Goal: Transaction & Acquisition: Book appointment/travel/reservation

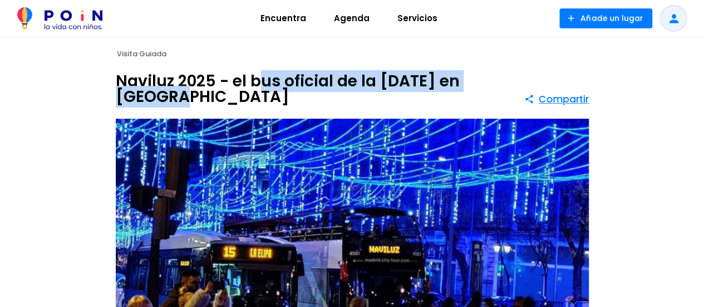
drag, startPoint x: 263, startPoint y: 82, endPoint x: 418, endPoint y: 102, distance: 155.6
click at [418, 102] on h1 "Naviluz 2025 - el bus oficial de la [DATE] en [GEOGRAPHIC_DATA]" at bounding box center [320, 88] width 409 height 31
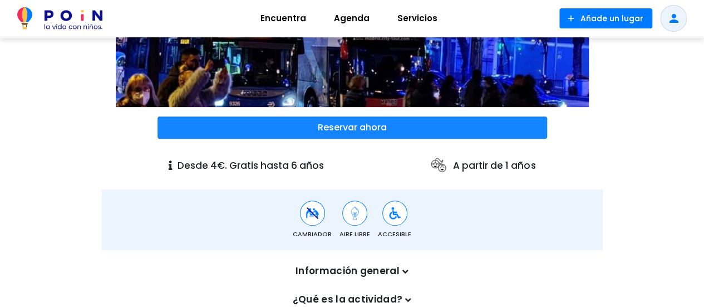
scroll to position [223, 0]
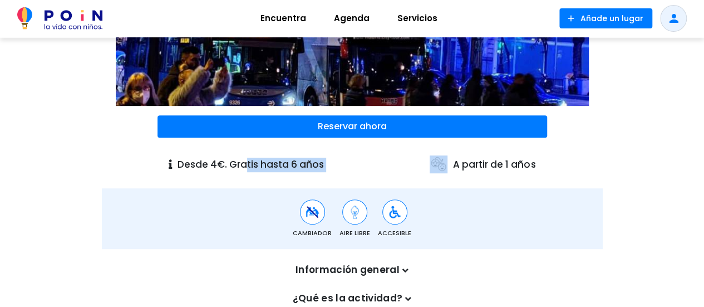
drag, startPoint x: 178, startPoint y: 164, endPoint x: 559, endPoint y: 165, distance: 380.8
click at [559, 165] on div "Desde 4€. Gratis hasta 6 años A partir de 1 años" at bounding box center [352, 164] width 501 height 31
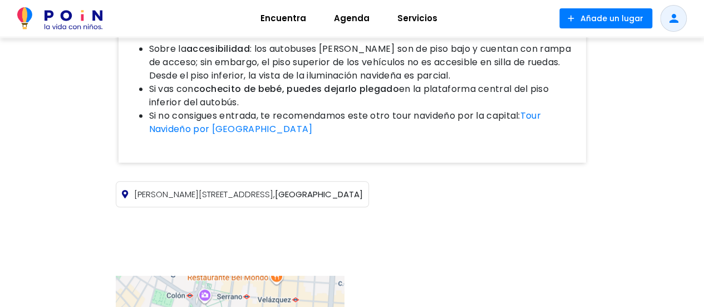
scroll to position [501, 0]
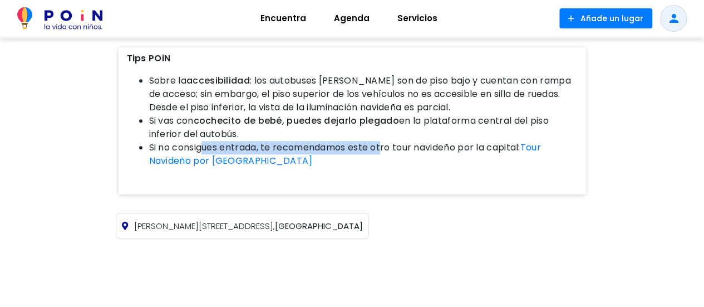
drag, startPoint x: 233, startPoint y: 142, endPoint x: 385, endPoint y: 143, distance: 152.0
click at [385, 143] on li "Si no consigues entrada, te recomendamos este otro tour navideño por la capital…" at bounding box center [363, 161] width 429 height 40
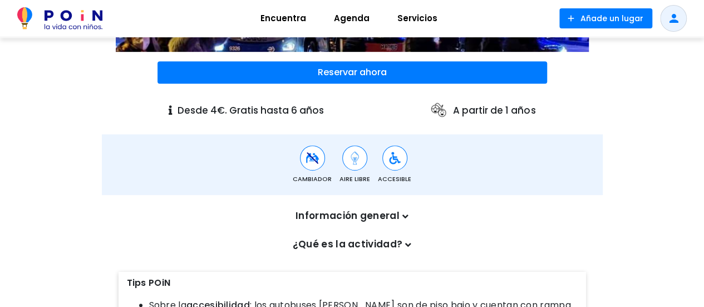
scroll to position [223, 0]
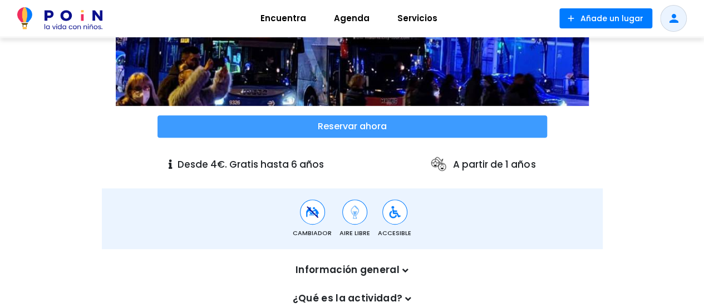
click at [351, 131] on span at bounding box center [353, 126] width 390 height 22
